Goal: Information Seeking & Learning: Check status

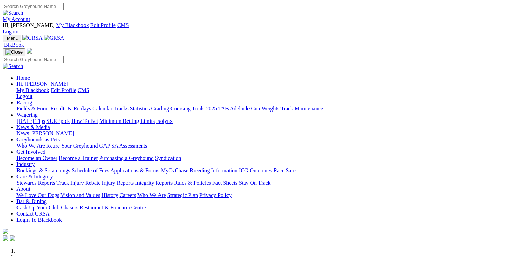
scroll to position [117, 0]
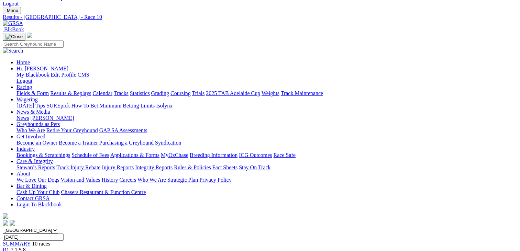
scroll to position [27, 0]
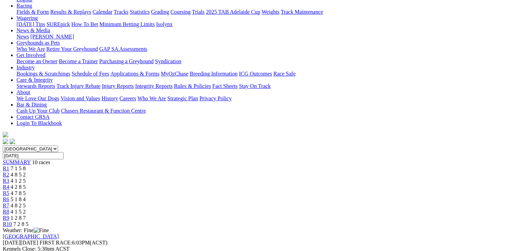
scroll to position [87, 0]
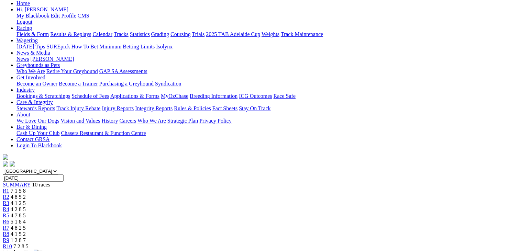
click at [29, 243] on span "7 2 8 5" at bounding box center [20, 246] width 15 height 6
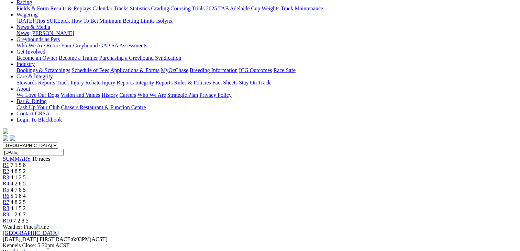
scroll to position [102, 0]
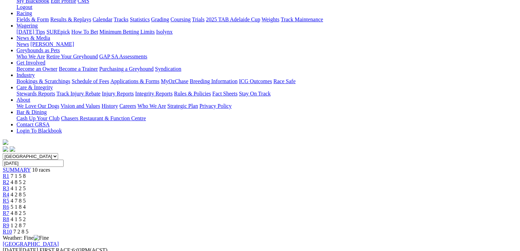
click at [26, 223] on span "1 2 8 7" at bounding box center [18, 226] width 15 height 6
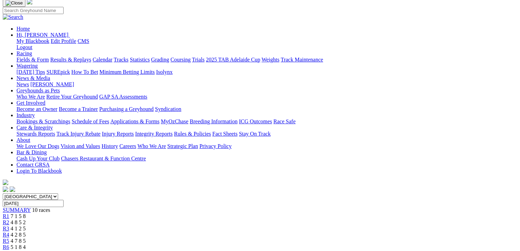
scroll to position [60, 0]
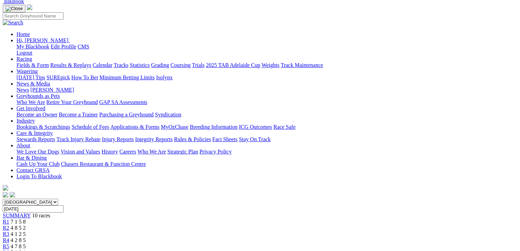
scroll to position [16, 0]
